Goal: Task Accomplishment & Management: Manage account settings

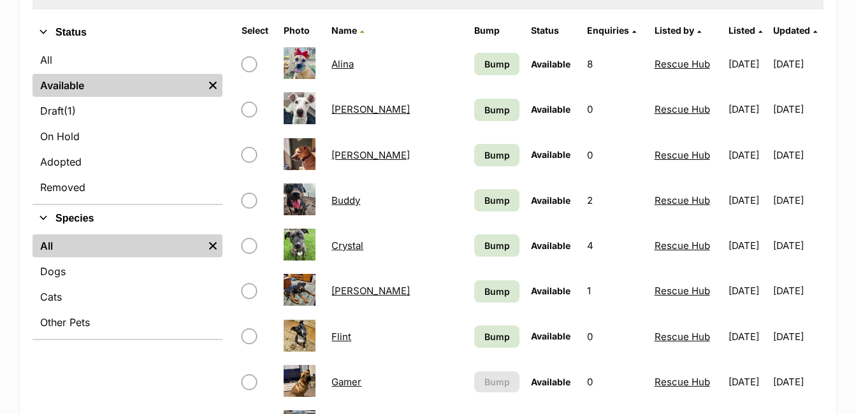
scroll to position [319, 0]
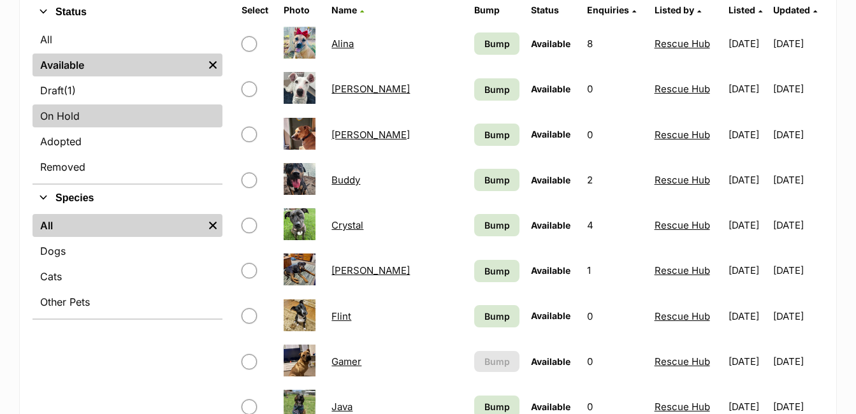
click at [78, 119] on link "On Hold" at bounding box center [128, 116] width 190 height 23
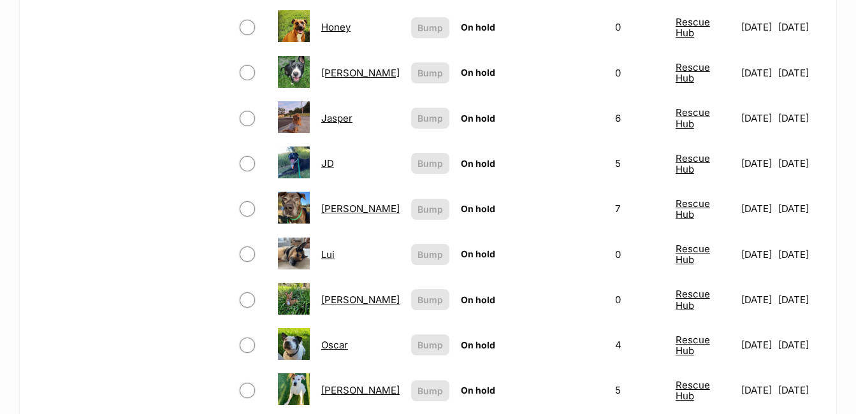
scroll to position [893, 0]
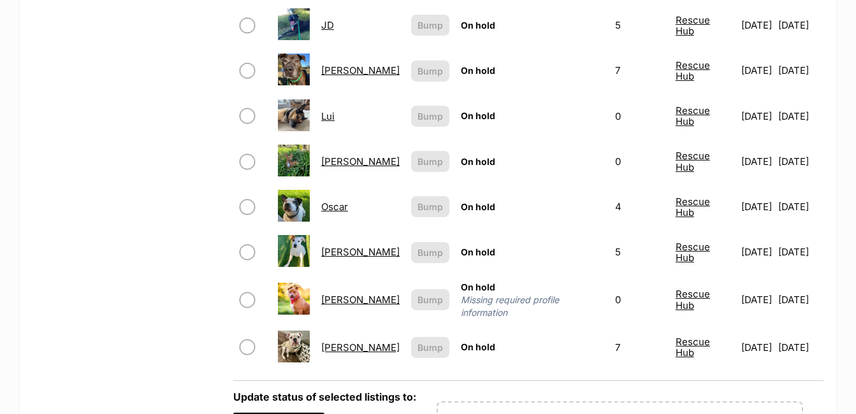
click at [335, 342] on link "[PERSON_NAME]" at bounding box center [360, 348] width 78 height 12
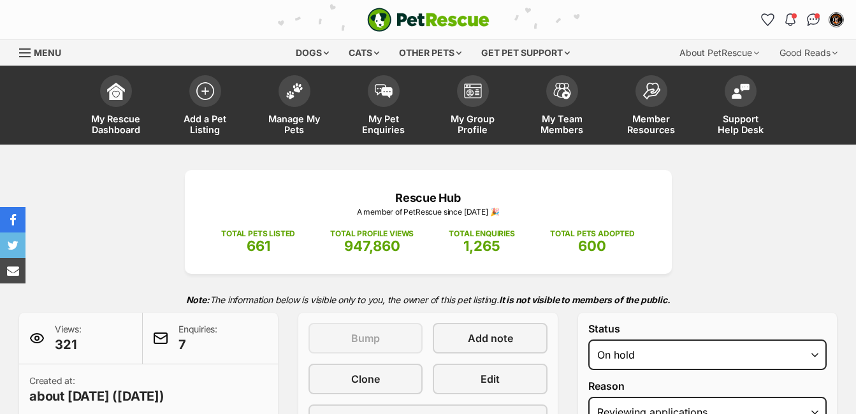
select select "reviewing_applications"
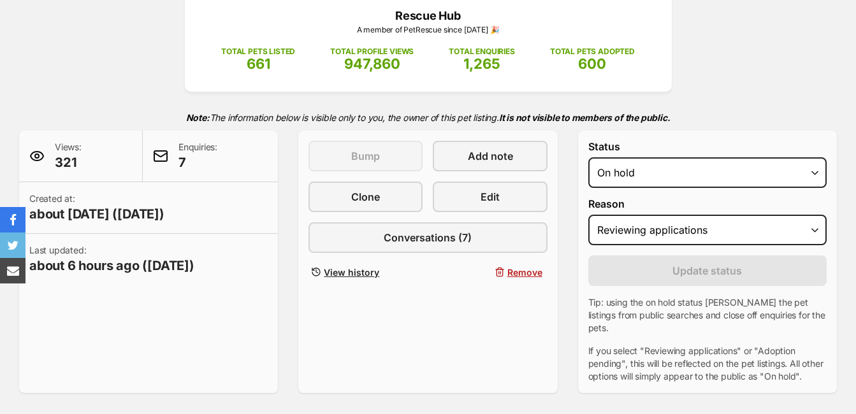
scroll to position [191, 0]
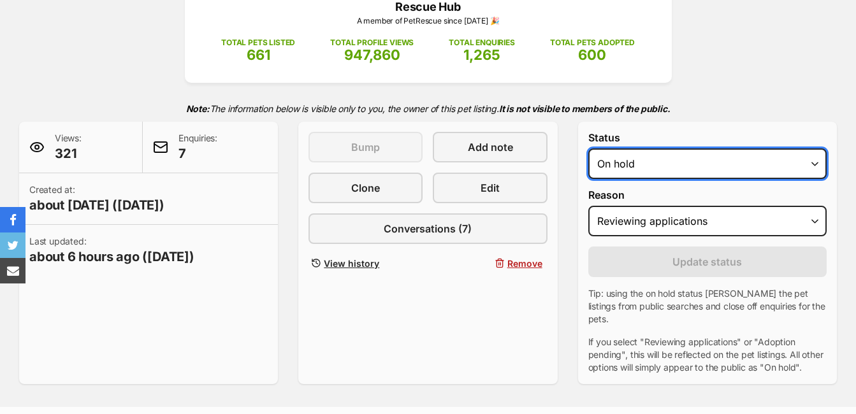
click at [817, 164] on select "Draft - not available as listing has enquires Available On hold Adopted" at bounding box center [707, 164] width 238 height 31
select select "active"
click at [588, 149] on select "Draft - not available as listing has enquires Available On hold Adopted" at bounding box center [707, 164] width 238 height 31
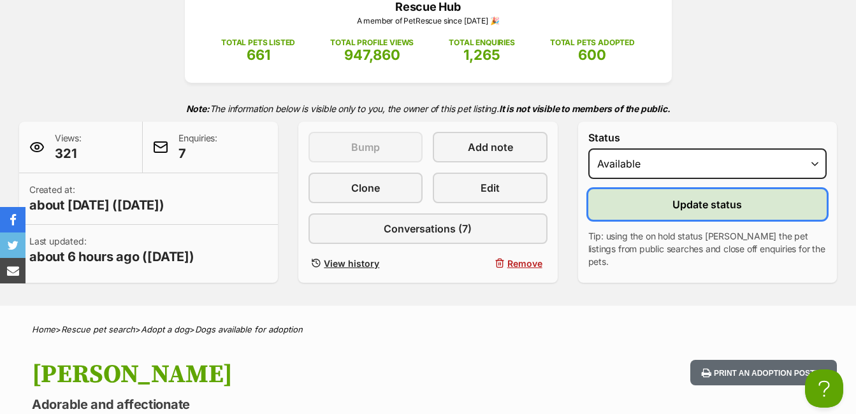
click at [715, 205] on span "Update status" at bounding box center [707, 204] width 69 height 15
